Goal: Task Accomplishment & Management: Use online tool/utility

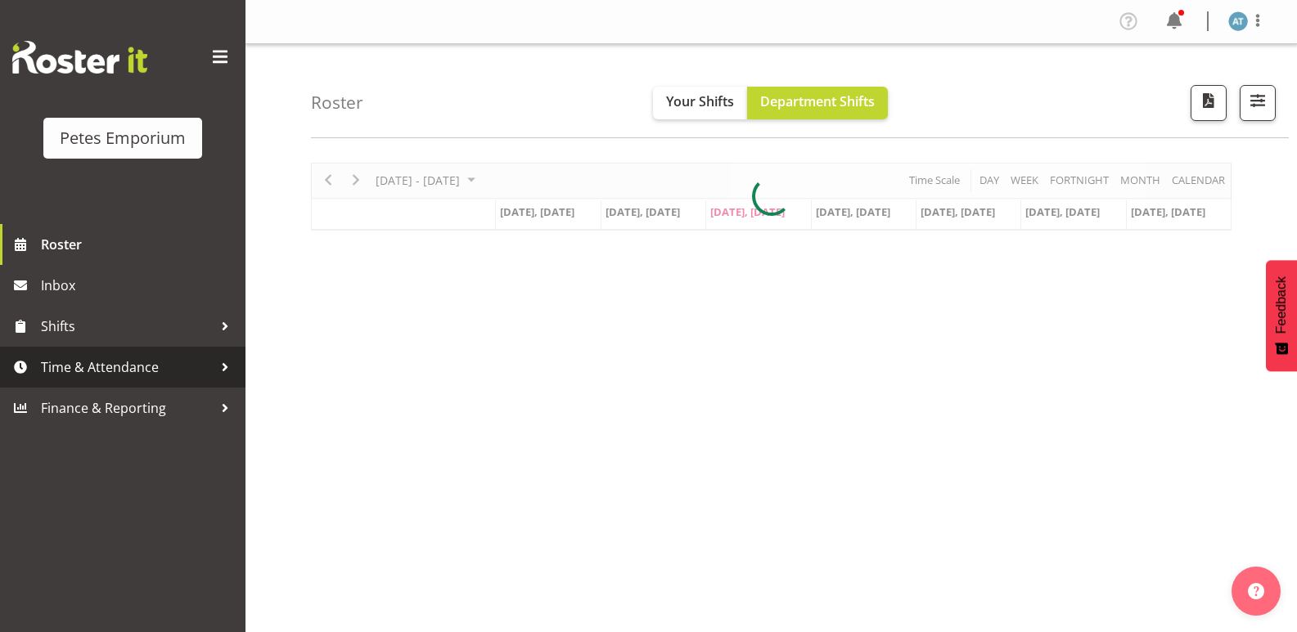
click at [82, 357] on span "Time & Attendance" at bounding box center [127, 367] width 172 height 25
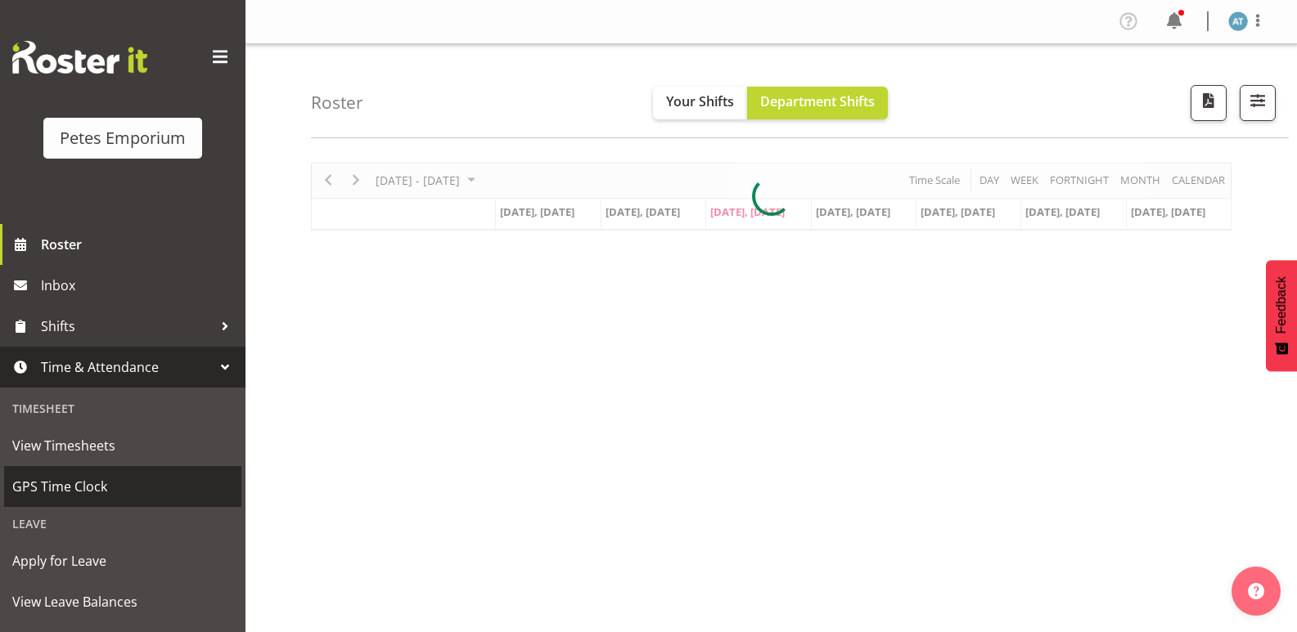
click at [87, 492] on span "GPS Time Clock" at bounding box center [122, 486] width 221 height 25
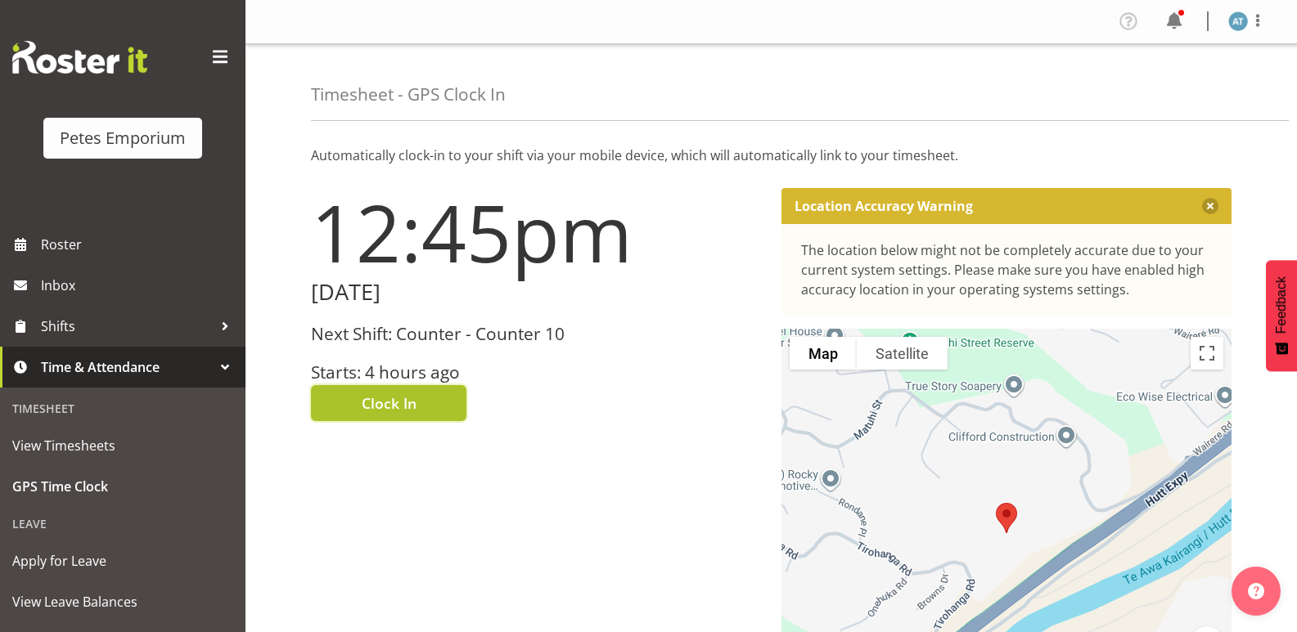
click at [370, 406] on span "Clock In" at bounding box center [389, 403] width 55 height 21
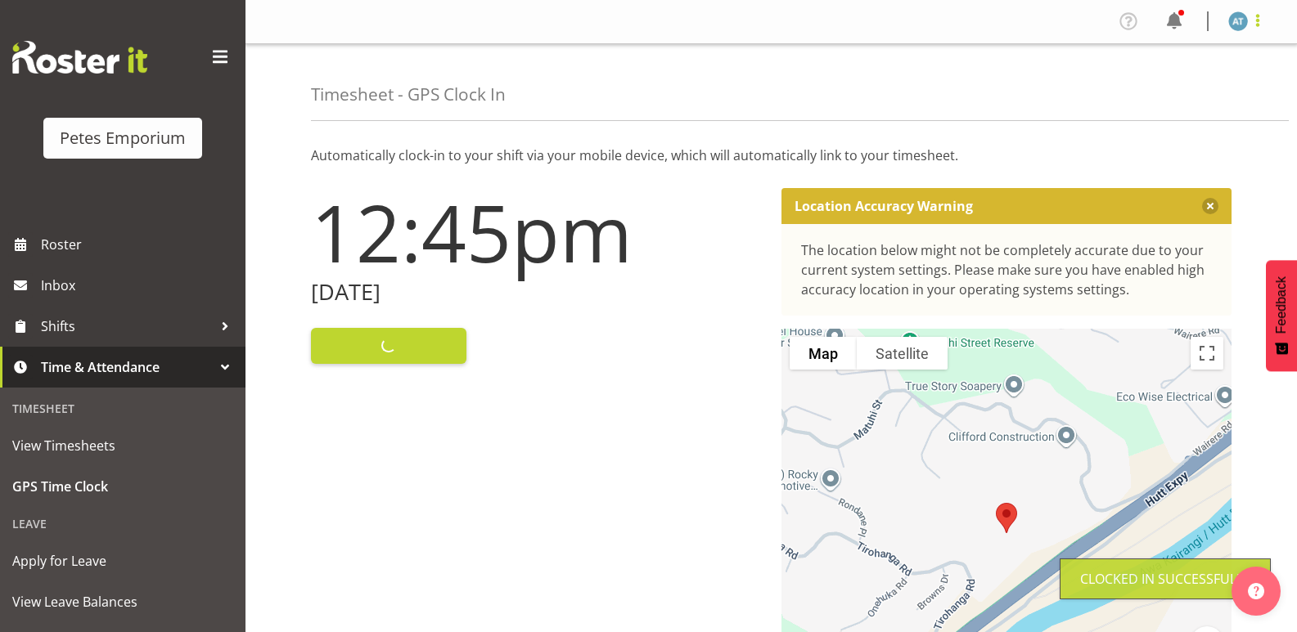
click at [1254, 18] on span at bounding box center [1258, 21] width 20 height 20
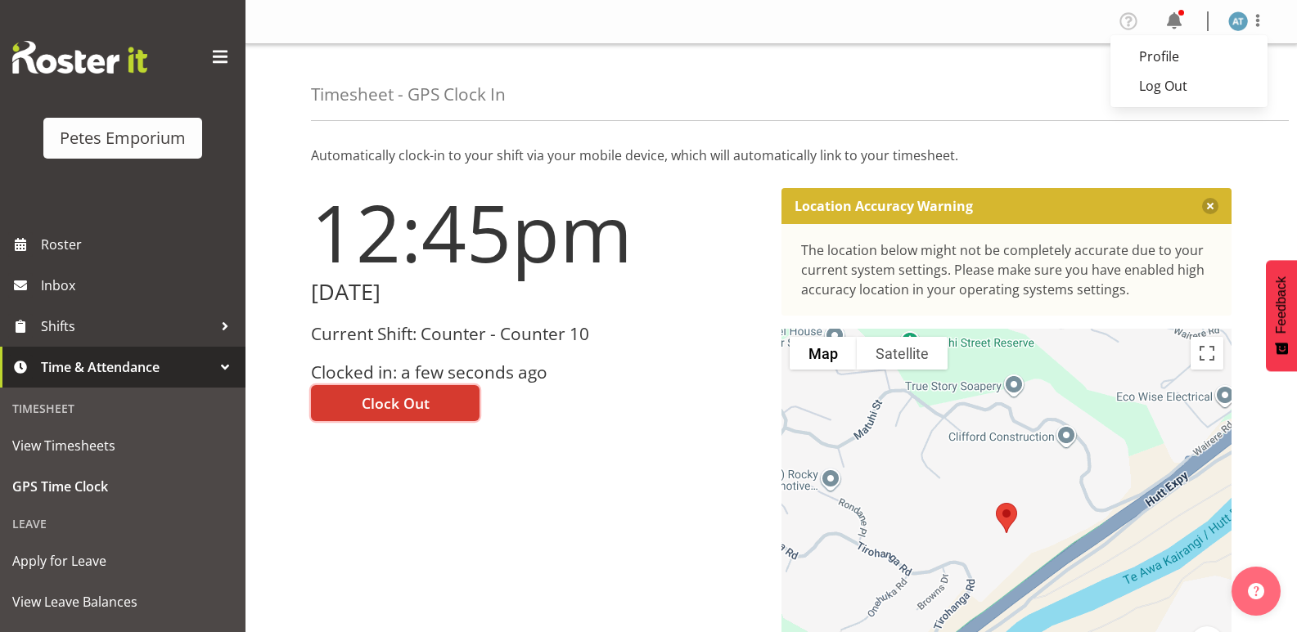
drag, startPoint x: 392, startPoint y: 409, endPoint x: 415, endPoint y: 409, distance: 22.9
click at [392, 409] on span "Clock Out" at bounding box center [396, 403] width 68 height 21
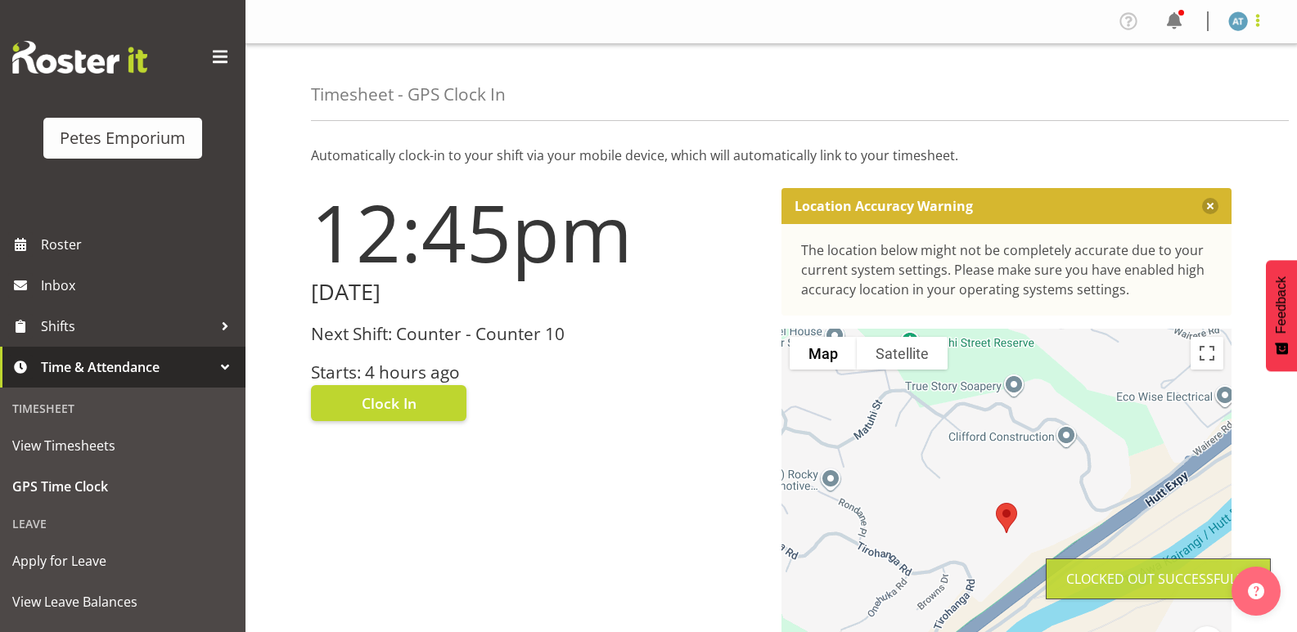
click at [1253, 20] on span at bounding box center [1258, 21] width 20 height 20
click at [1183, 91] on link "Log Out" at bounding box center [1188, 85] width 157 height 29
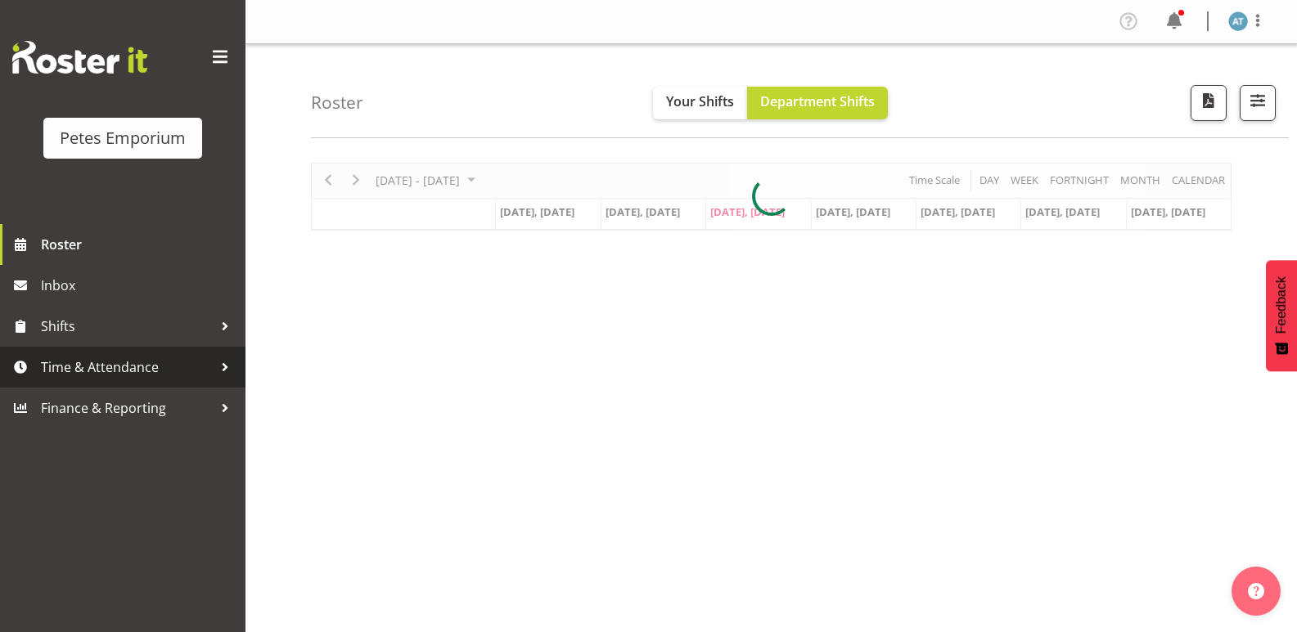
click at [191, 375] on span "Time & Attendance" at bounding box center [127, 367] width 172 height 25
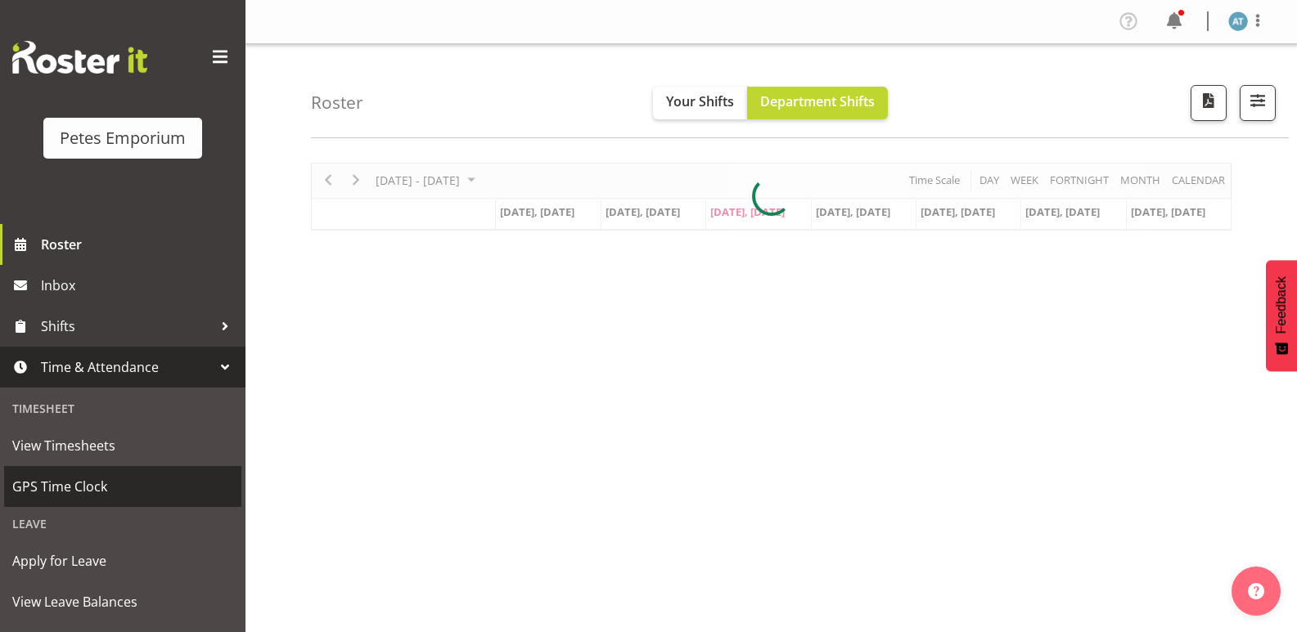
click at [127, 498] on span "GPS Time Clock" at bounding box center [122, 486] width 221 height 25
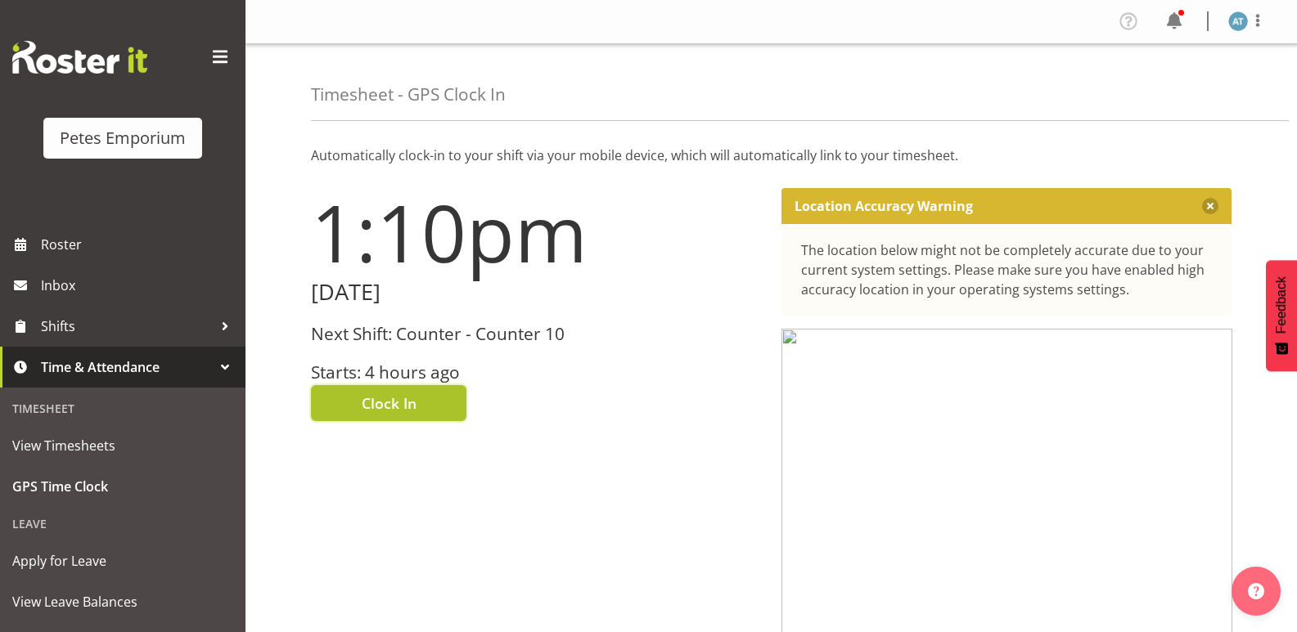
click at [422, 399] on button "Clock In" at bounding box center [388, 403] width 155 height 36
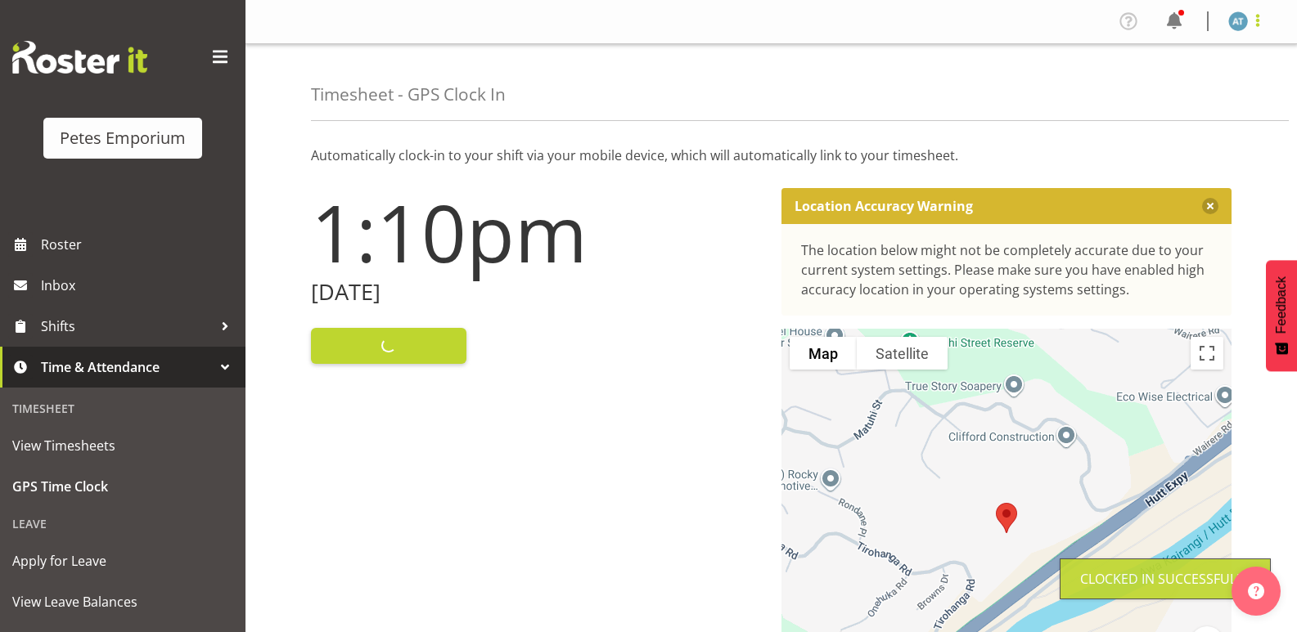
click at [1250, 19] on span at bounding box center [1258, 21] width 20 height 20
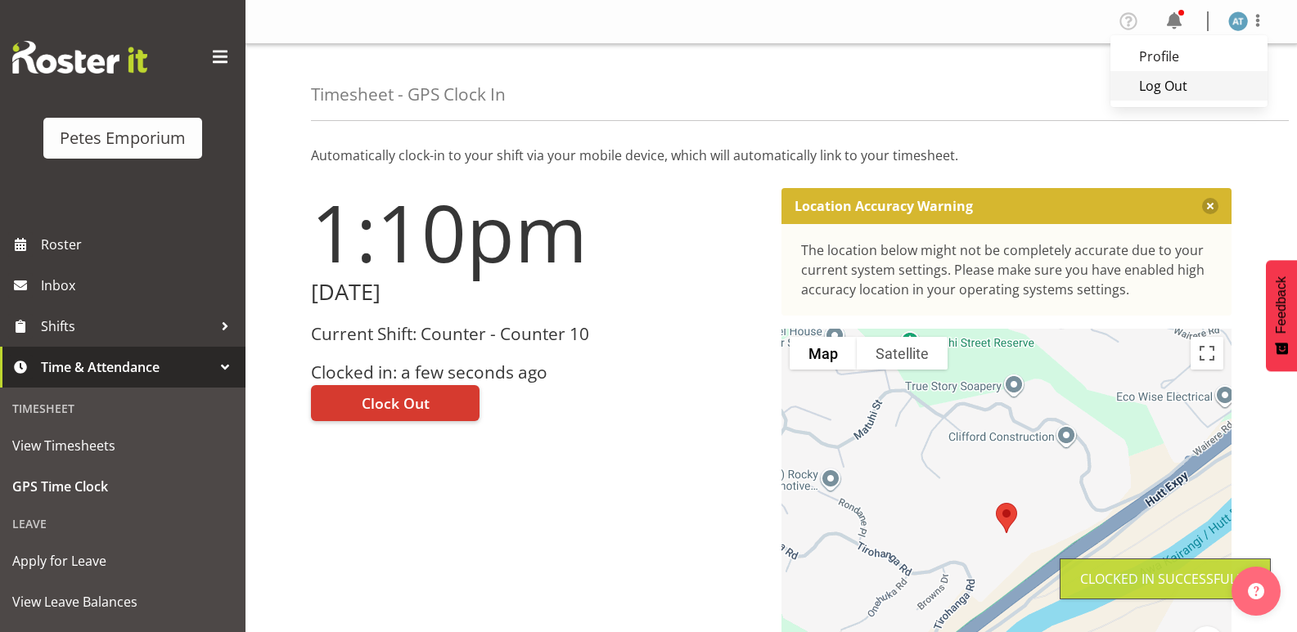
click at [1199, 91] on link "Log Out" at bounding box center [1188, 85] width 157 height 29
